Goal: Find specific page/section: Find specific page/section

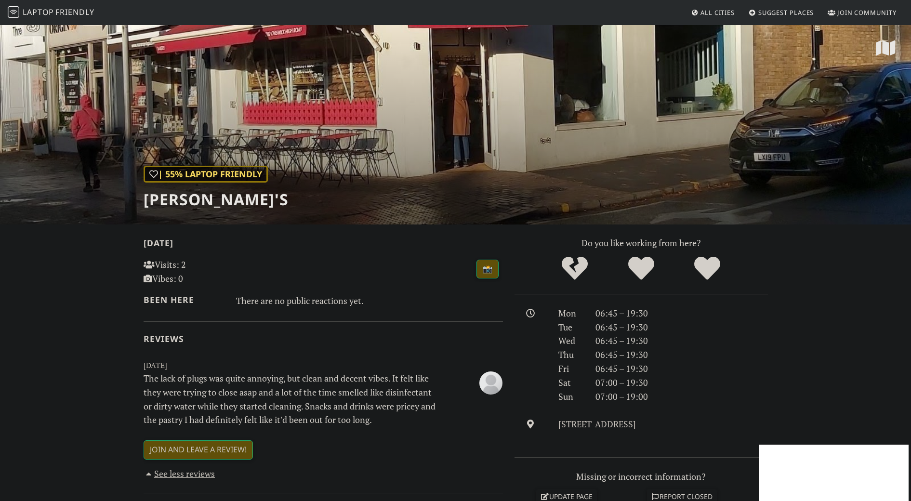
click at [75, 12] on span "Friendly" at bounding box center [74, 12] width 39 height 11
